Goal: Task Accomplishment & Management: Manage account settings

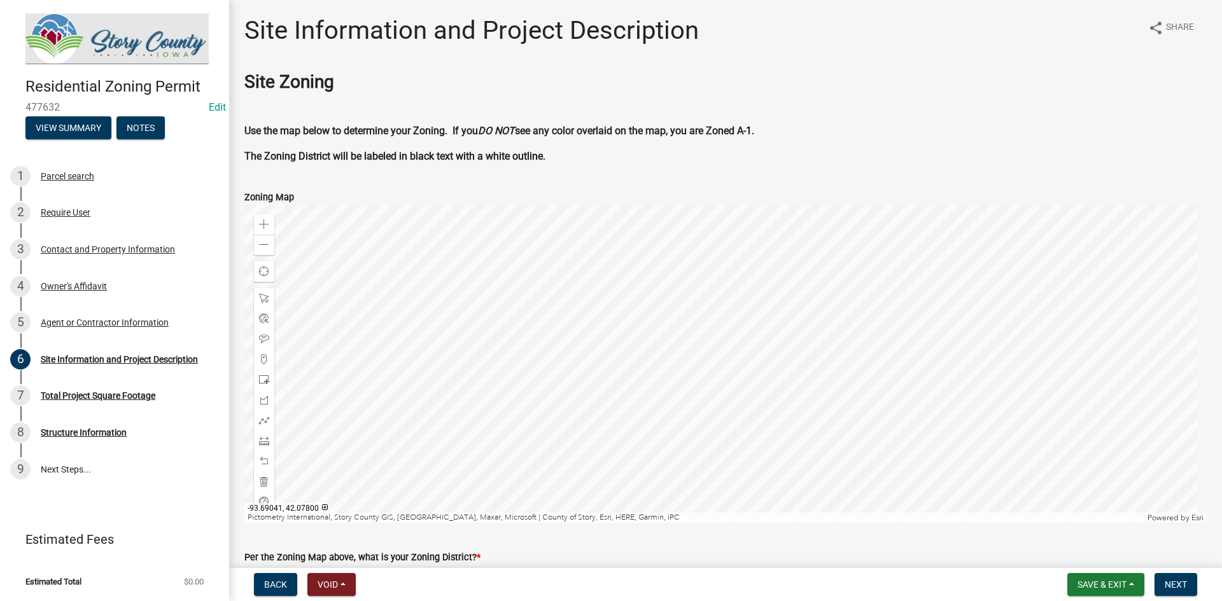
scroll to position [834, 0]
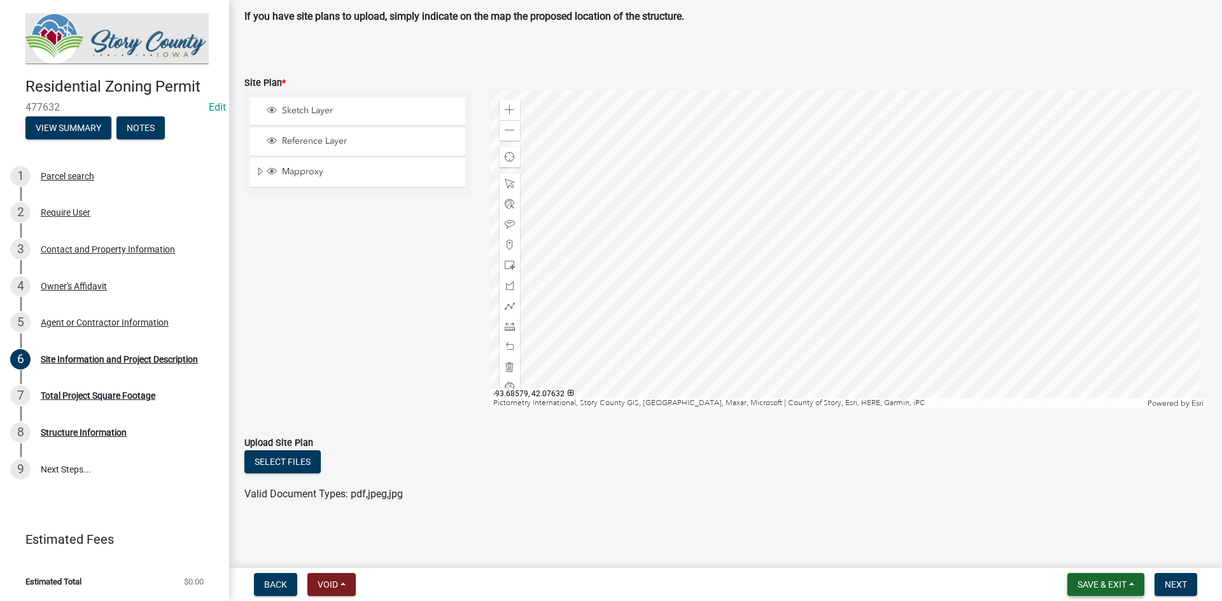
click at [609, 584] on button "Save & Exit" at bounding box center [1105, 584] width 77 height 23
click at [609, 560] on button "Save & Exit" at bounding box center [1093, 551] width 102 height 31
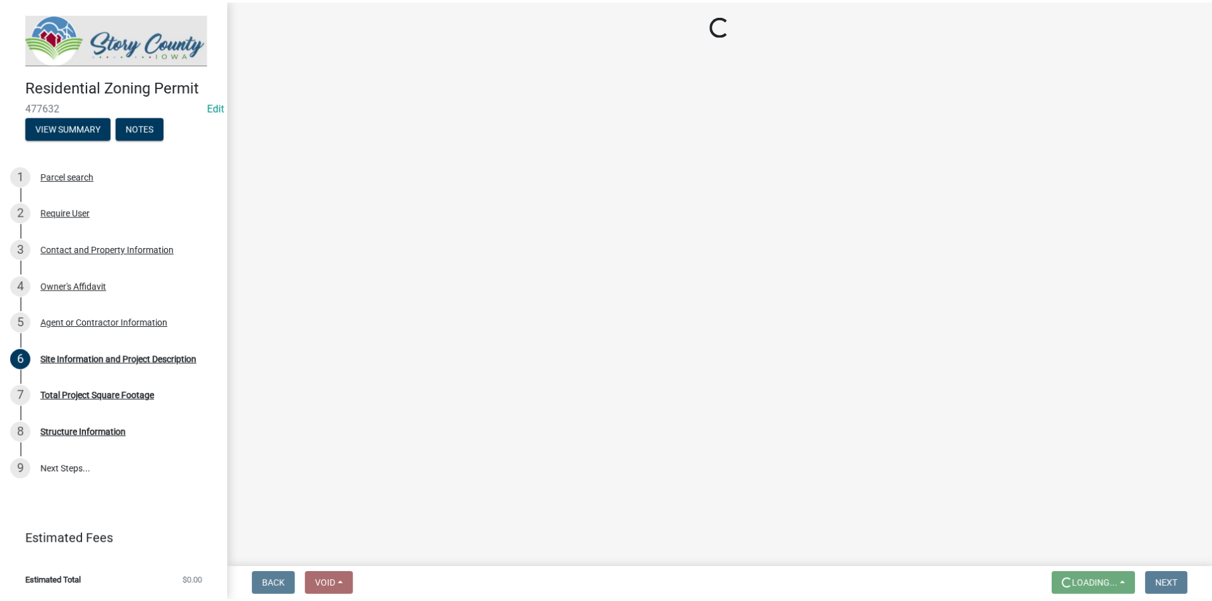
scroll to position [0, 0]
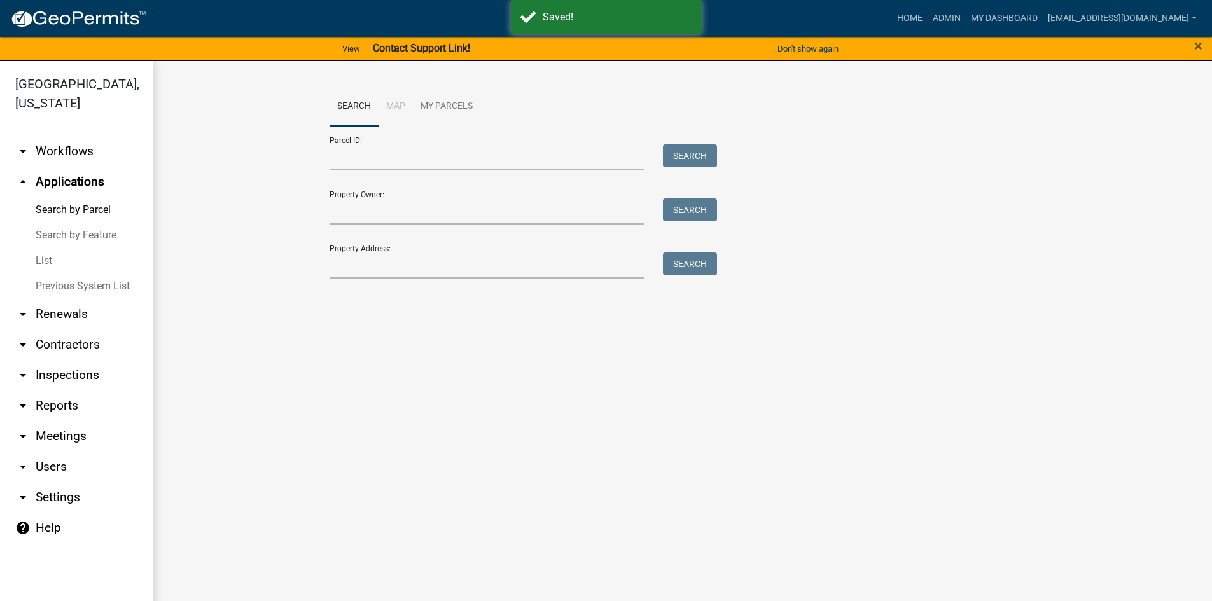
click at [83, 167] on link "arrow_drop_up Applications" at bounding box center [76, 182] width 153 height 31
click at [82, 167] on link "arrow_drop_up Applications" at bounding box center [76, 182] width 153 height 31
click at [81, 167] on link "arrow_drop_up Applications" at bounding box center [76, 182] width 153 height 31
click at [65, 167] on link "arrow_drop_up Applications" at bounding box center [76, 182] width 153 height 31
click at [45, 251] on link "List" at bounding box center [76, 260] width 153 height 25
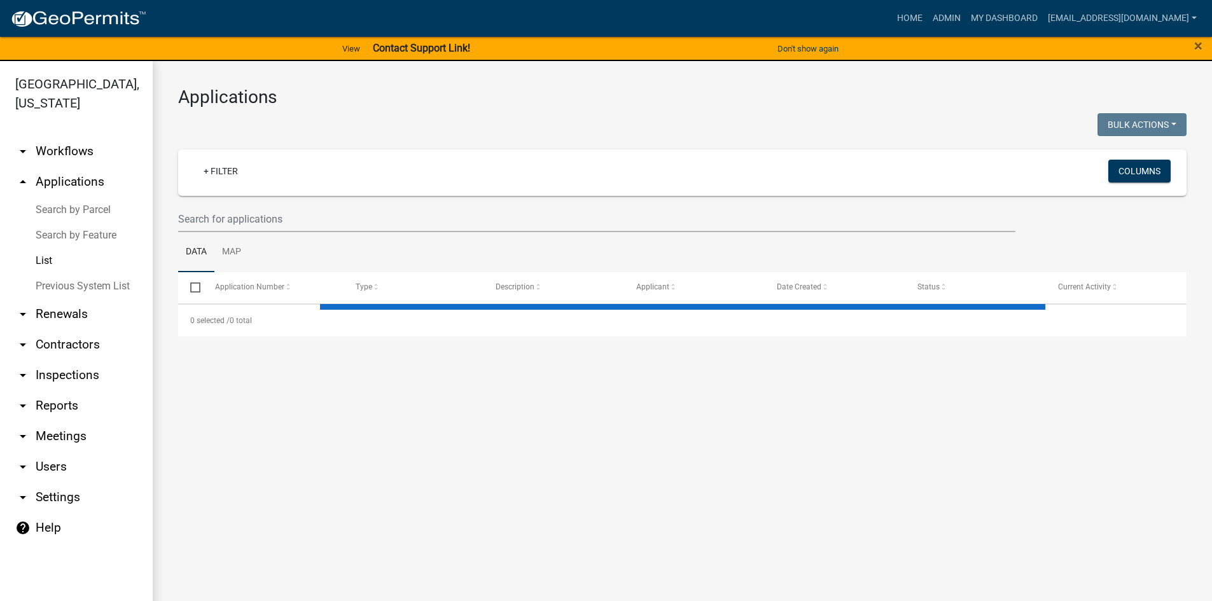
select select "3: 100"
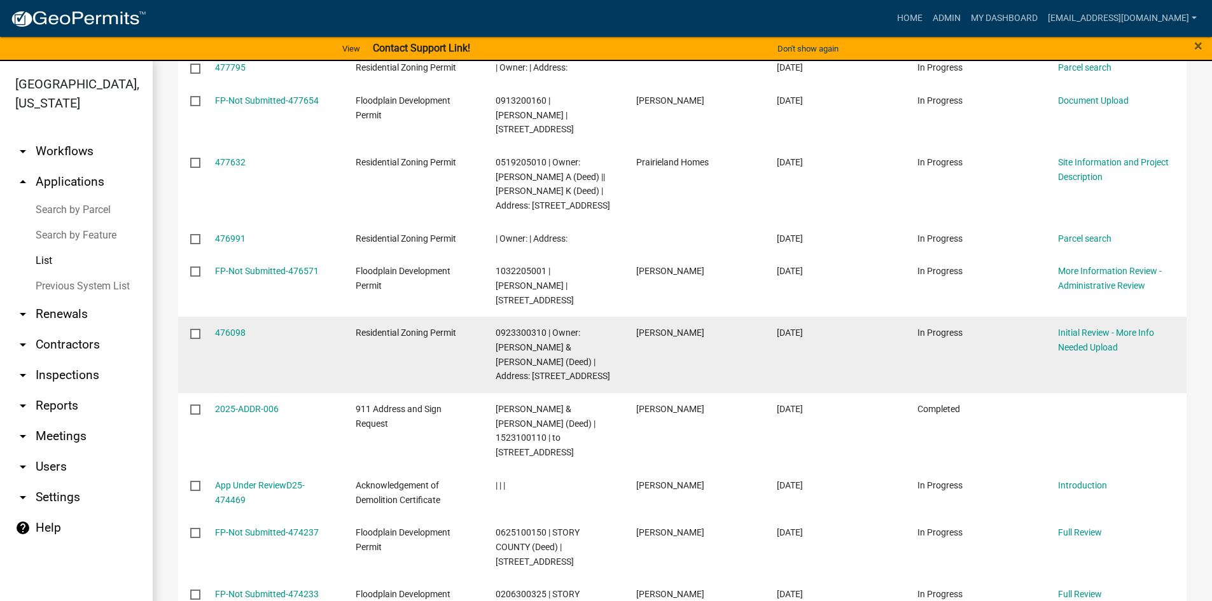
scroll to position [509, 0]
